Goal: Task Accomplishment & Management: Use online tool/utility

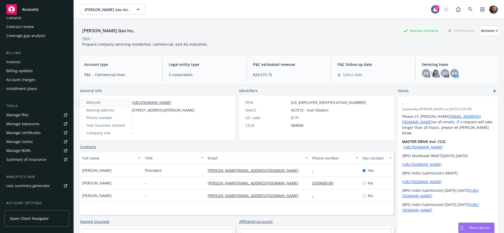
scroll to position [98, 0]
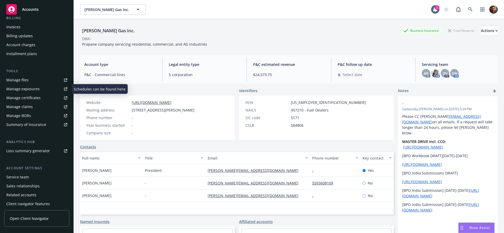
click at [40, 92] on link "Manage exposures" at bounding box center [36, 89] width 65 height 8
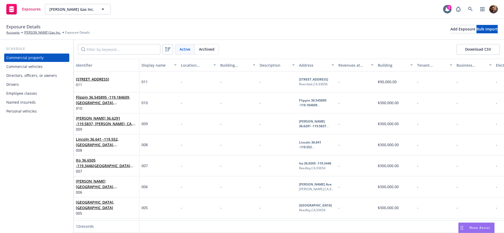
click at [43, 68] on div "Commercial vehicles" at bounding box center [36, 66] width 61 height 8
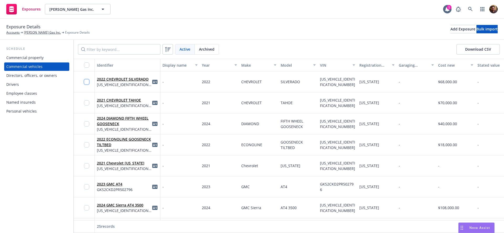
click at [86, 83] on input "checkbox" at bounding box center [86, 81] width 5 height 5
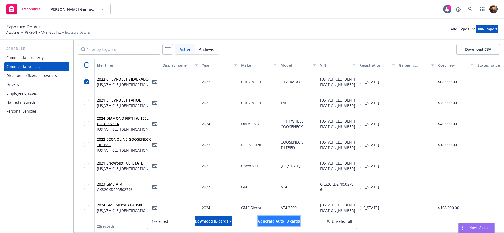
click at [278, 222] on span "Generate Auto ID cards" at bounding box center [279, 221] width 42 height 5
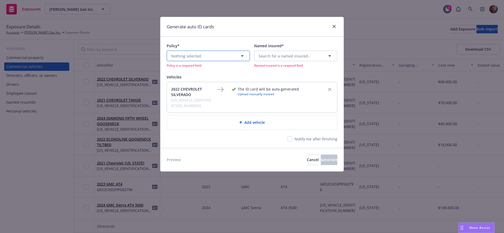
click at [232, 58] on button "Nothing selected" at bounding box center [208, 56] width 83 height 11
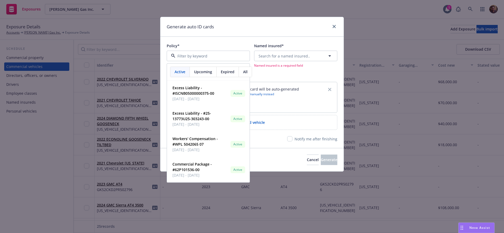
click at [301, 41] on div "Policy* Active Upcoming Expired All Excess Liability - #ISCNB05000000375-00 06/…" at bounding box center [251, 92] width 183 height 111
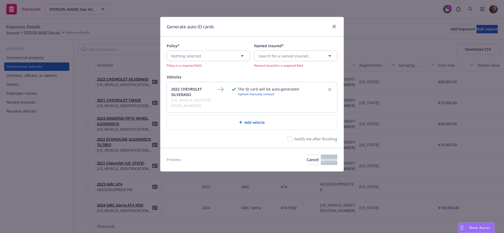
click at [246, 120] on span "Add vehicle" at bounding box center [254, 123] width 20 height 6
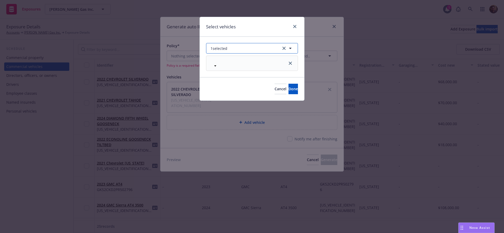
click at [235, 46] on button "1 selected" at bounding box center [252, 48] width 92 height 11
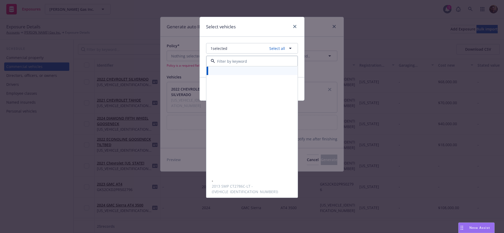
click at [257, 31] on div "Select vehicles" at bounding box center [252, 27] width 104 height 20
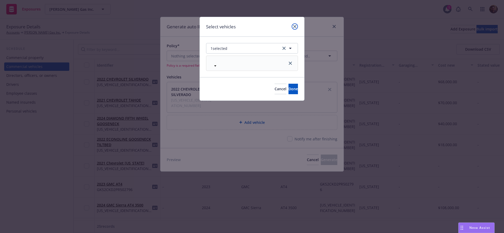
click at [295, 25] on icon "close" at bounding box center [294, 26] width 3 height 3
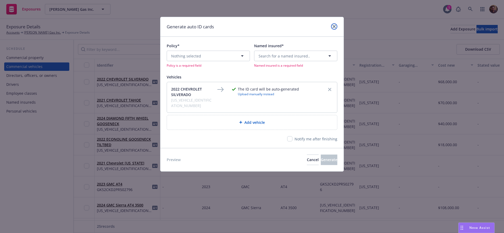
click at [331, 25] on link "close" at bounding box center [334, 26] width 6 height 6
